Goal: Navigation & Orientation: Find specific page/section

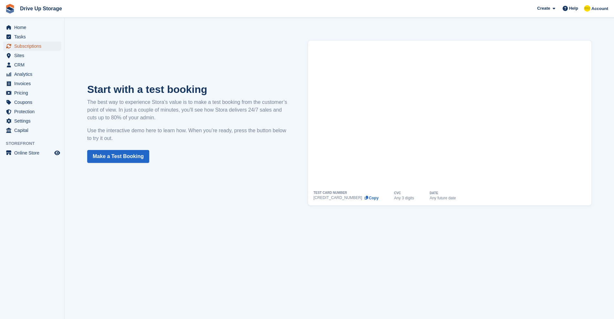
click at [18, 46] on span "Subscriptions" at bounding box center [33, 46] width 39 height 9
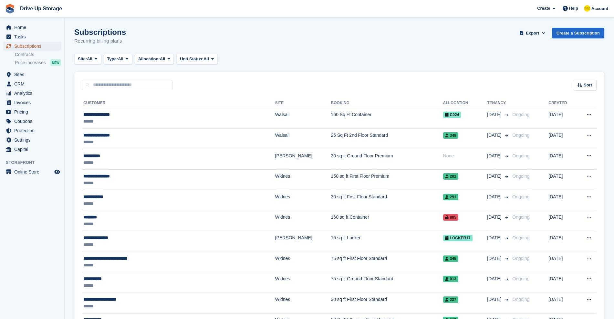
click at [18, 46] on span "Subscriptions" at bounding box center [33, 46] width 39 height 9
click at [18, 73] on span "Sites" at bounding box center [33, 74] width 39 height 9
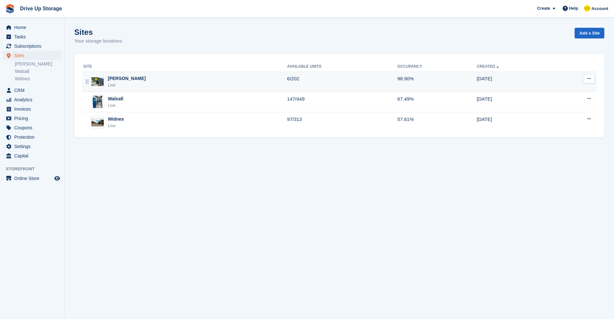
click at [137, 80] on div "[PERSON_NAME] Live" at bounding box center [185, 81] width 204 height 13
